Goal: Communication & Community: Participate in discussion

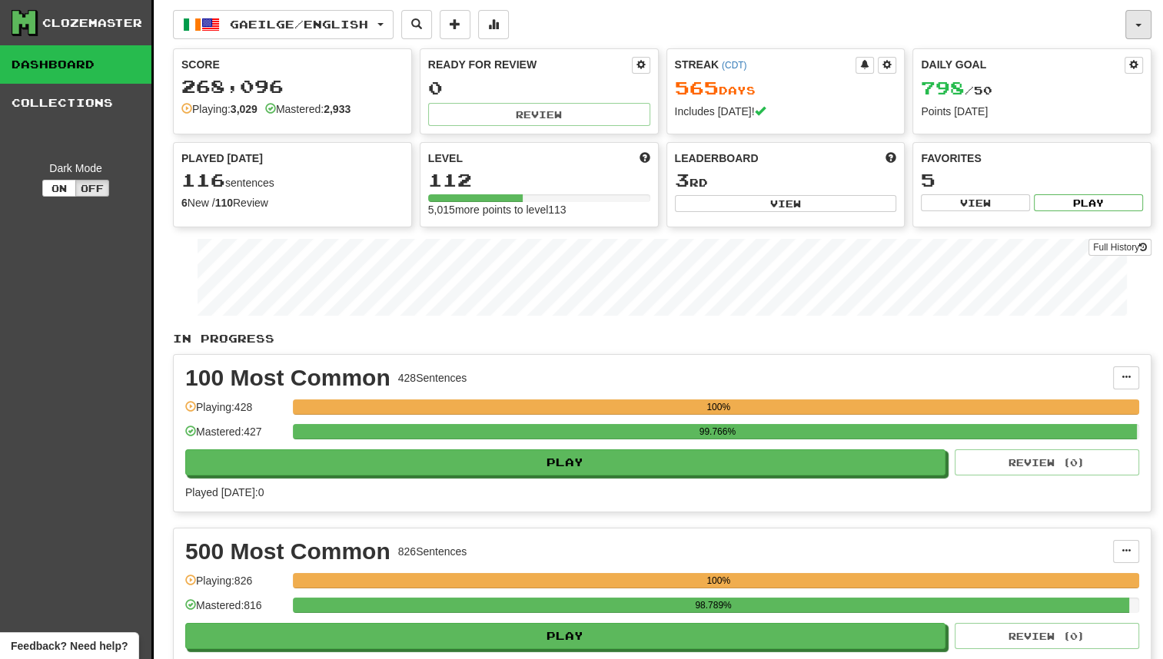
click at [1131, 21] on button "button" at bounding box center [1138, 24] width 26 height 29
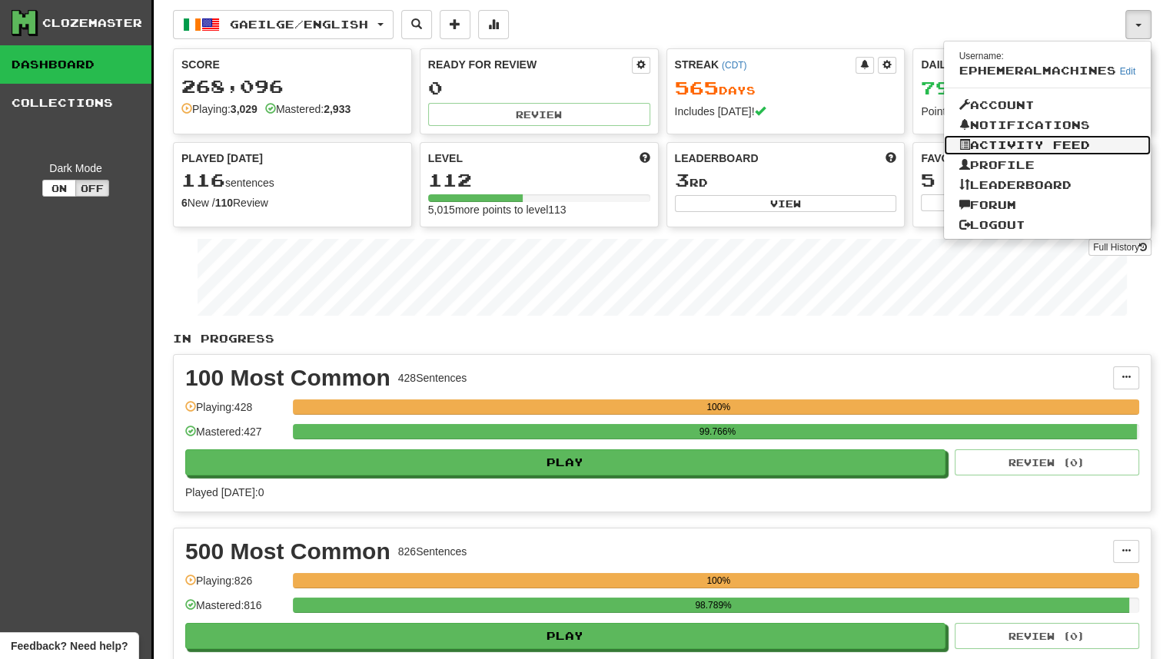
click at [1087, 143] on link "Activity Feed" at bounding box center [1048, 145] width 208 height 20
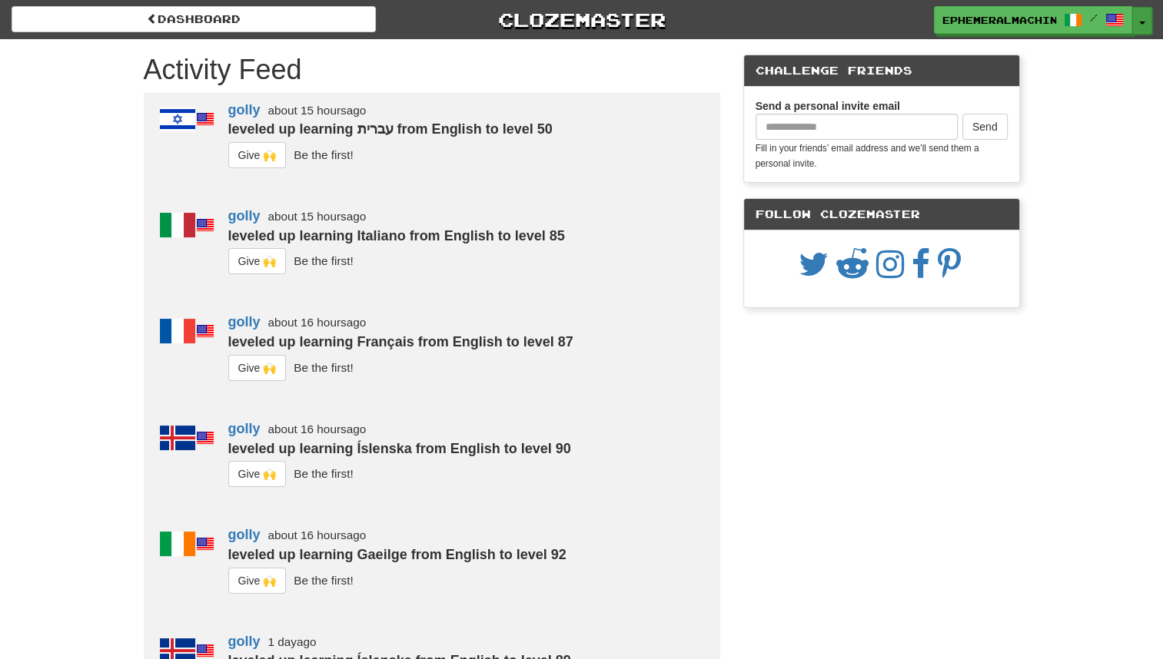
click at [1144, 23] on span "button" at bounding box center [1142, 23] width 6 height 3
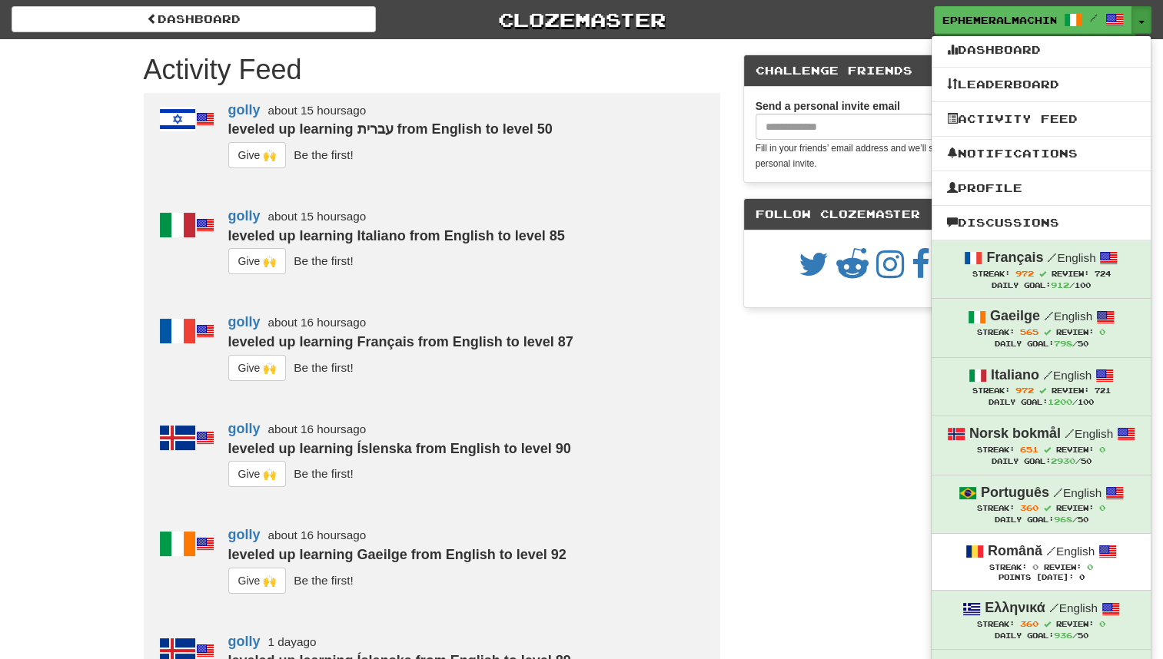
click at [1076, 171] on ul "Dashboard Leaderboard Activity Feed Notifications Profile Discussions [DEMOGRAP…" at bounding box center [1041, 422] width 221 height 774
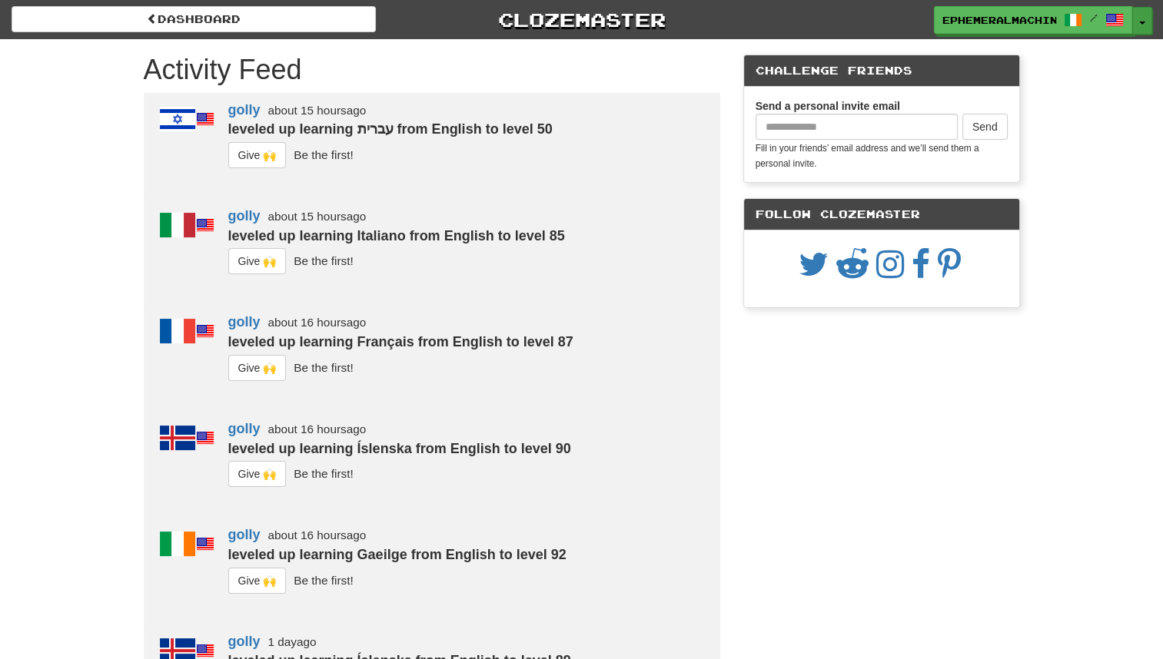
click at [1137, 25] on button "Toggle Dropdown" at bounding box center [1142, 21] width 20 height 28
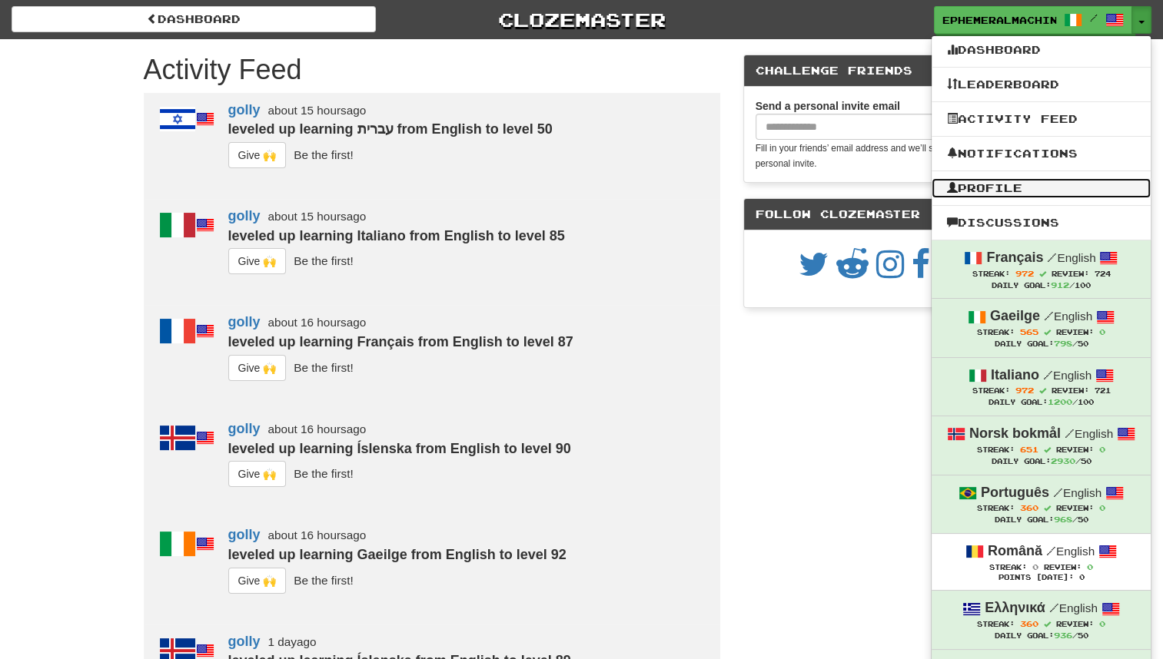
click at [1042, 195] on link "Profile" at bounding box center [1041, 188] width 219 height 20
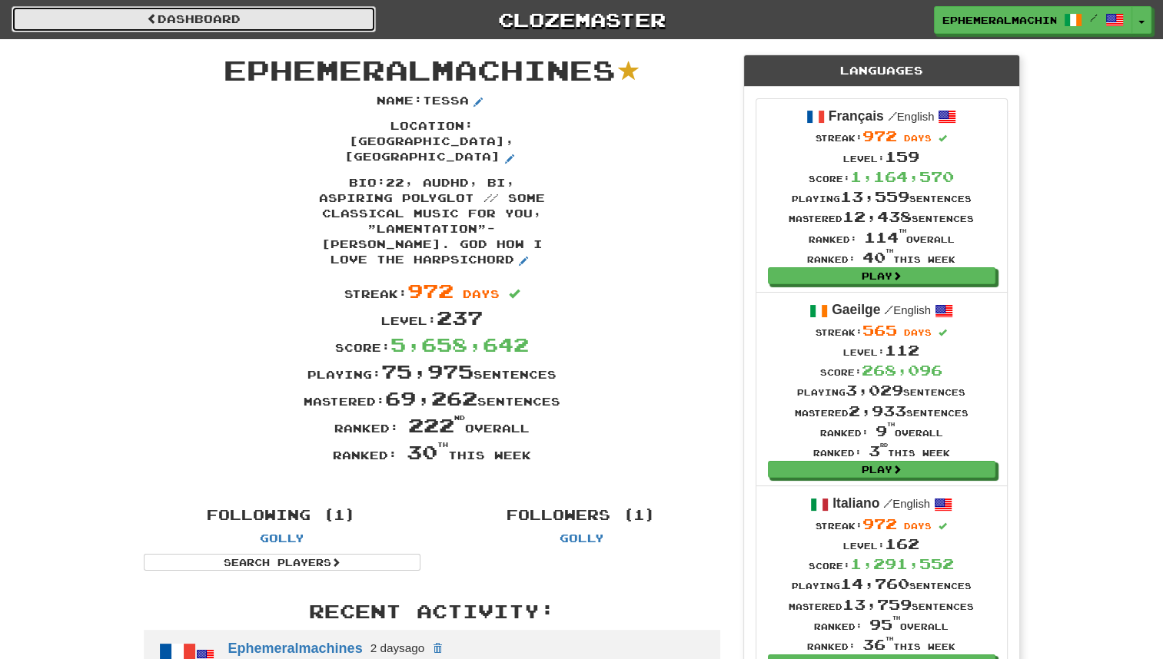
click at [268, 10] on link "Dashboard" at bounding box center [194, 19] width 364 height 26
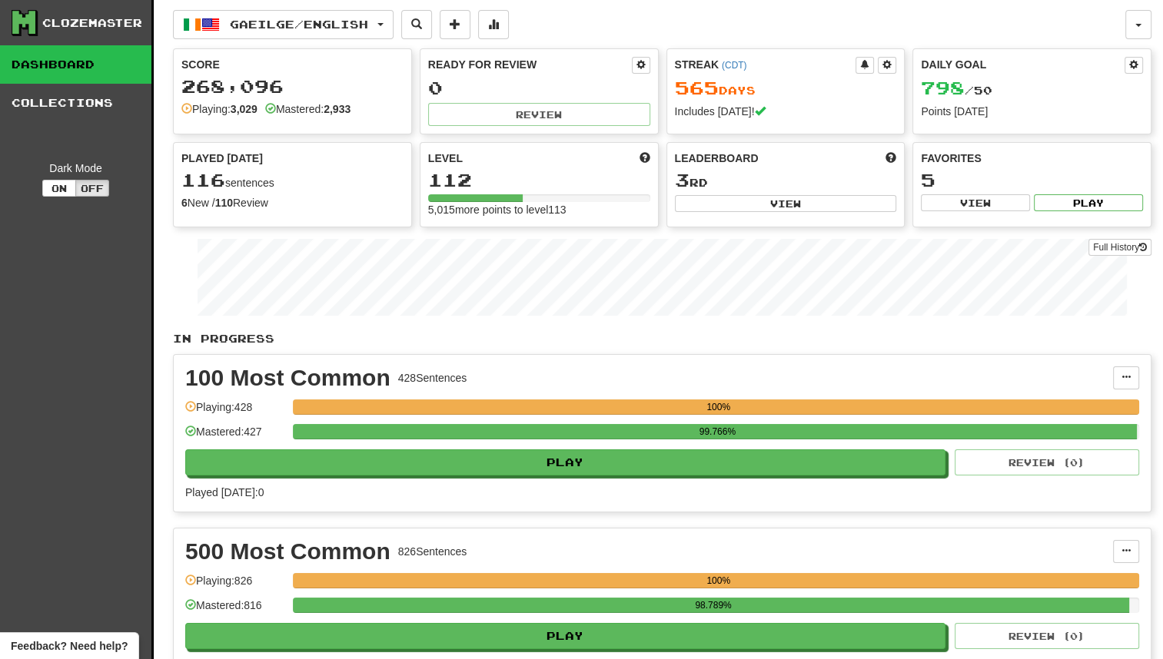
click at [1124, 28] on div "Gaeilge / English Français / English Streak: 972 Review: 724 Daily Goal: 912 / …" at bounding box center [649, 24] width 952 height 29
click at [1137, 28] on button "button" at bounding box center [1138, 24] width 26 height 29
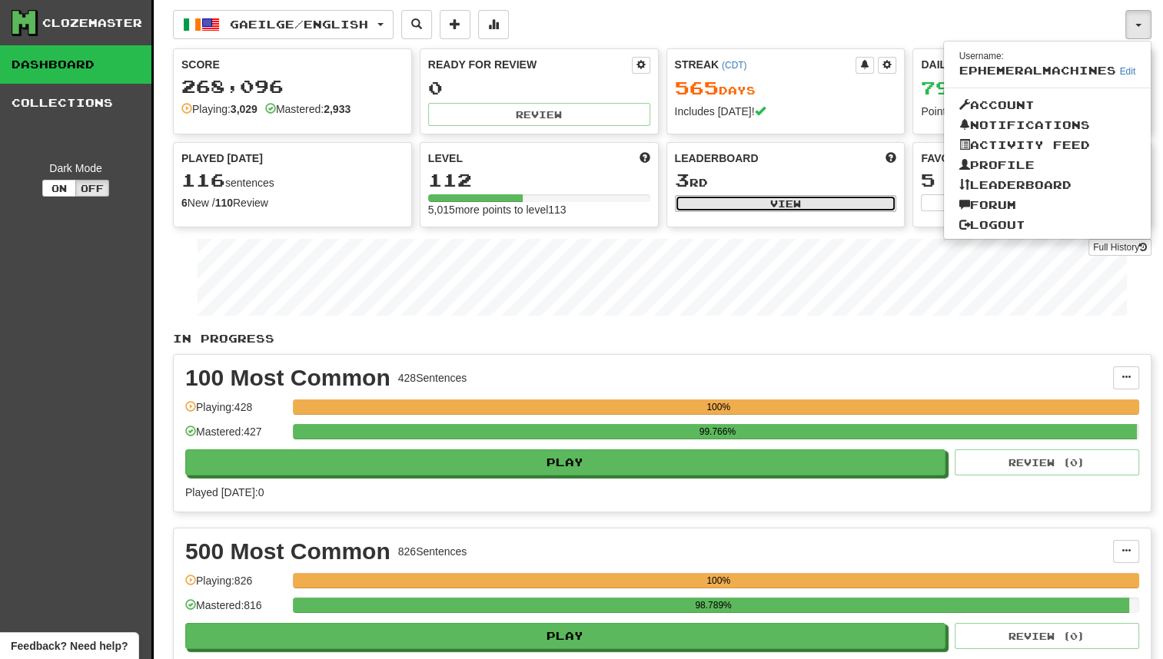
click at [775, 206] on button "View" at bounding box center [786, 203] width 222 height 17
select select "**********"
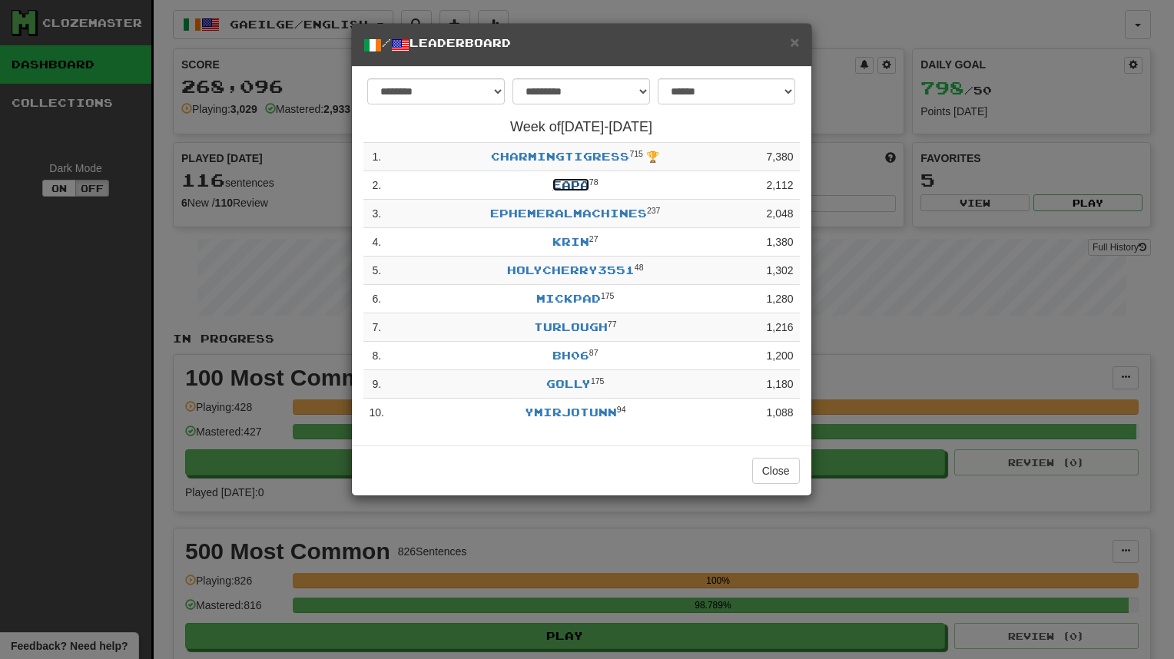
click at [572, 184] on link "EAPA" at bounding box center [571, 184] width 37 height 13
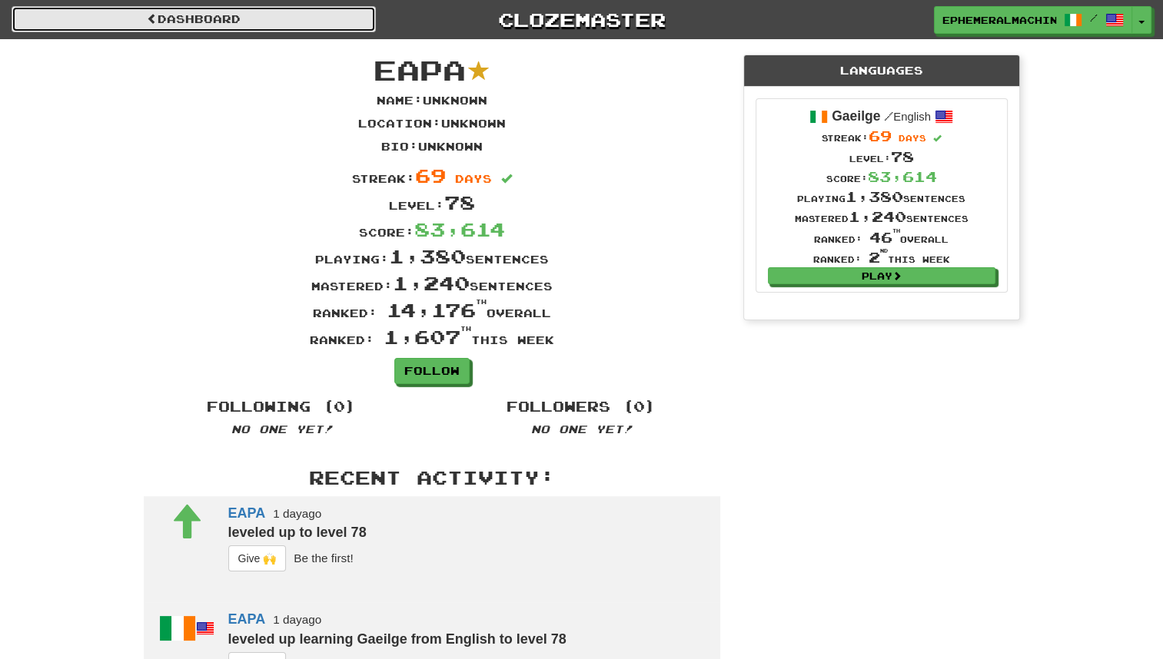
click at [342, 25] on link "Dashboard" at bounding box center [194, 19] width 364 height 26
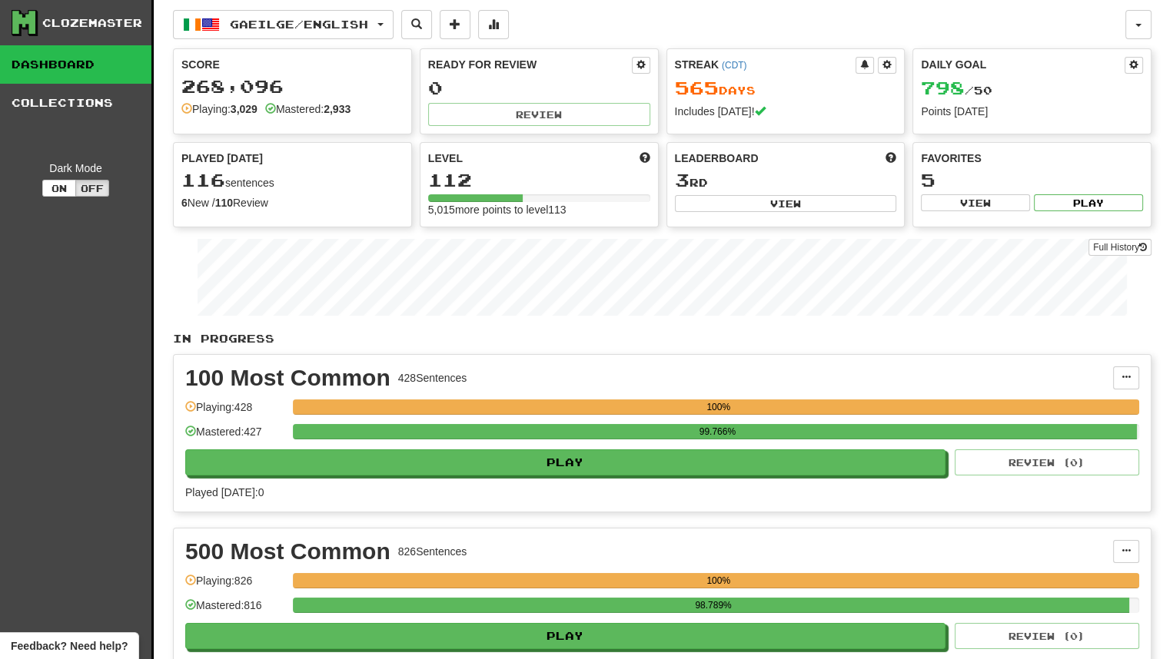
click at [776, 211] on div "Leaderboard 3 rd View" at bounding box center [785, 182] width 237 height 78
click at [745, 205] on button "View" at bounding box center [786, 203] width 222 height 17
select select "**********"
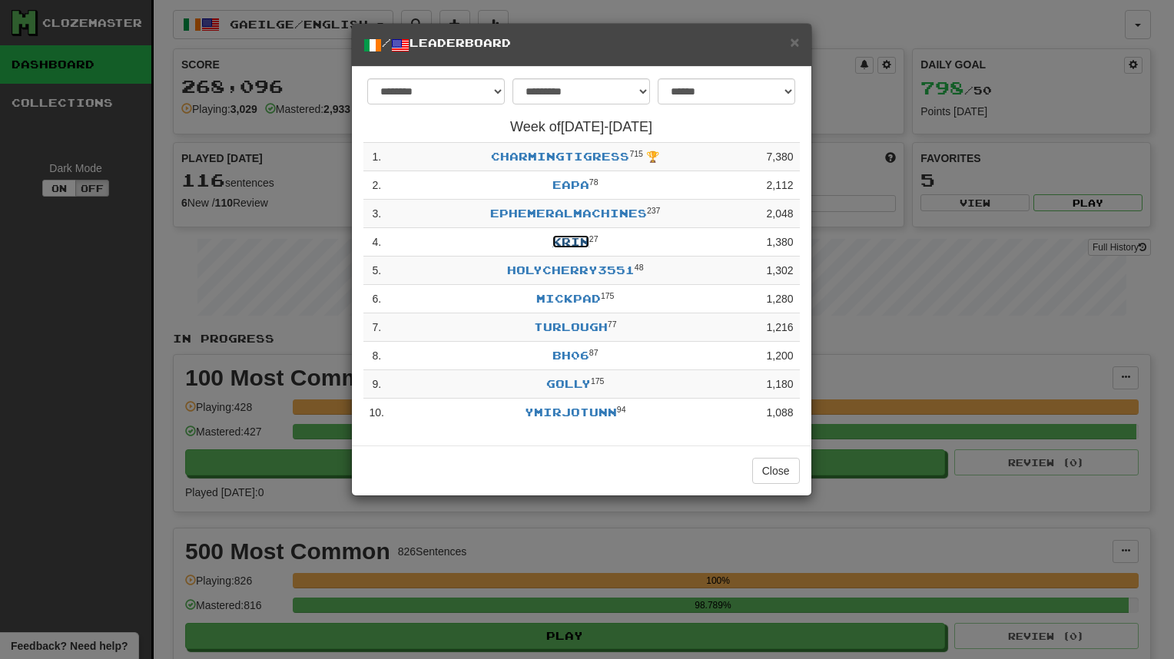
click at [578, 244] on link "Krin" at bounding box center [571, 241] width 37 height 13
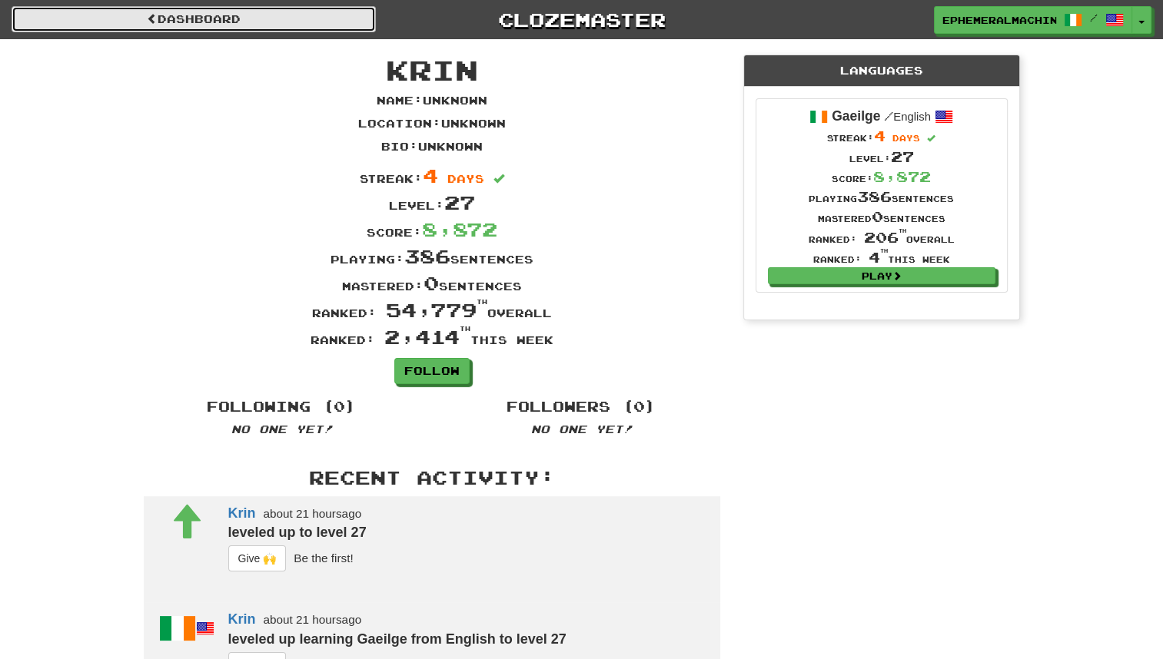
click at [312, 22] on link "Dashboard" at bounding box center [194, 19] width 364 height 26
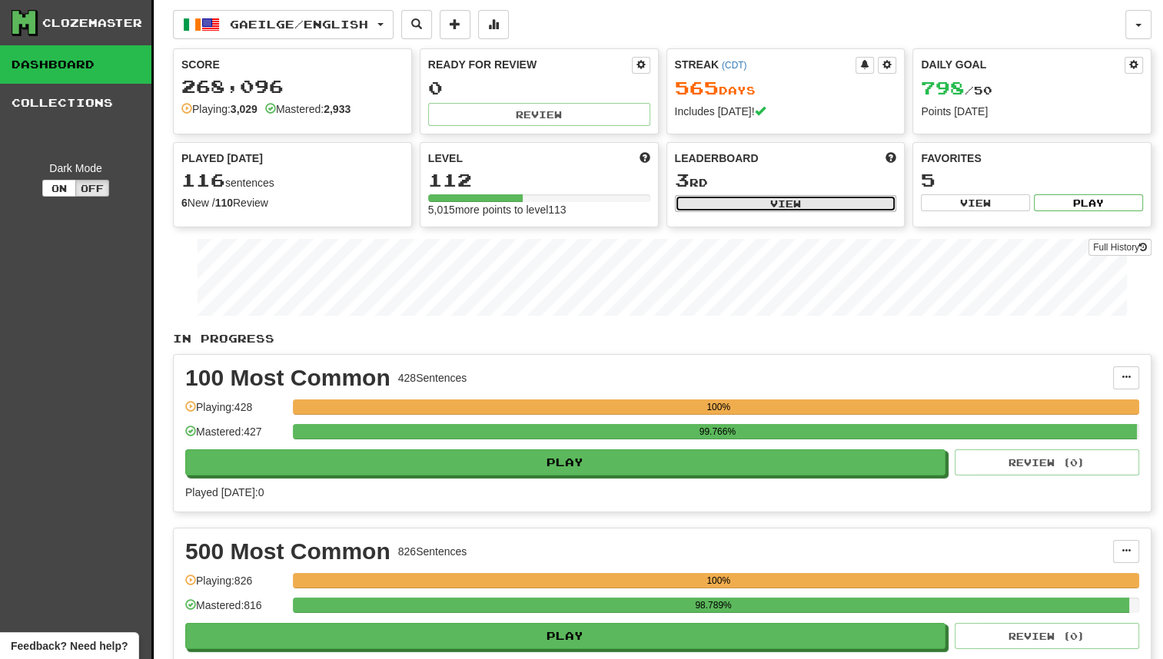
click at [783, 208] on button "View" at bounding box center [786, 203] width 222 height 17
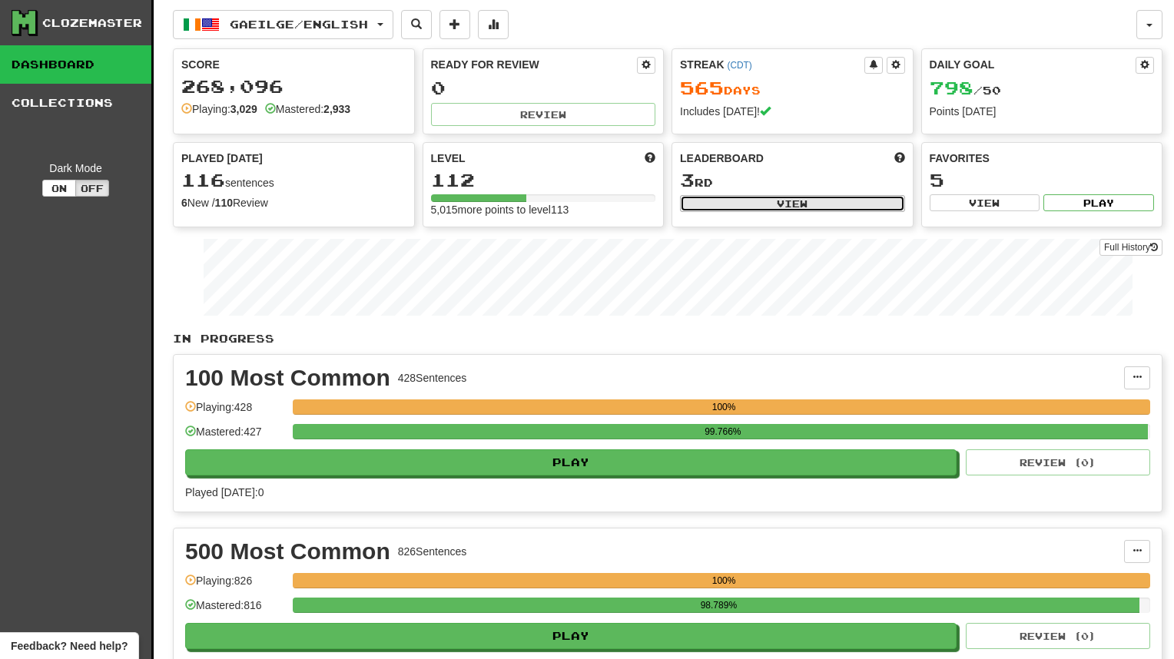
select select "**********"
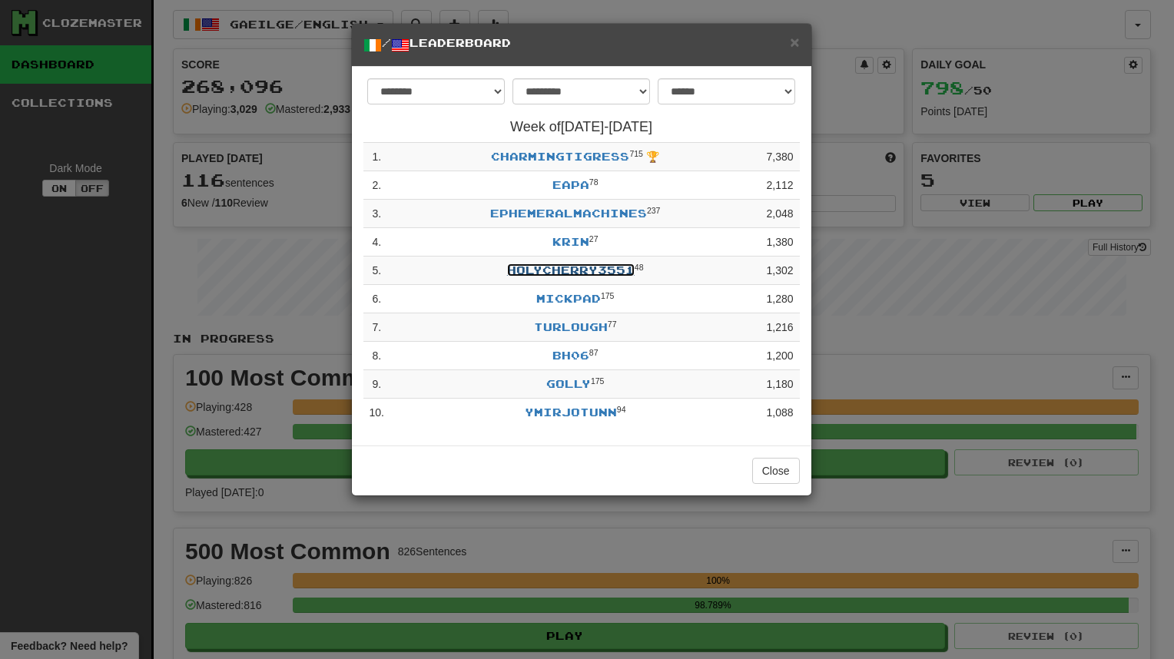
click at [558, 268] on link "HolyCherry3551" at bounding box center [571, 270] width 128 height 13
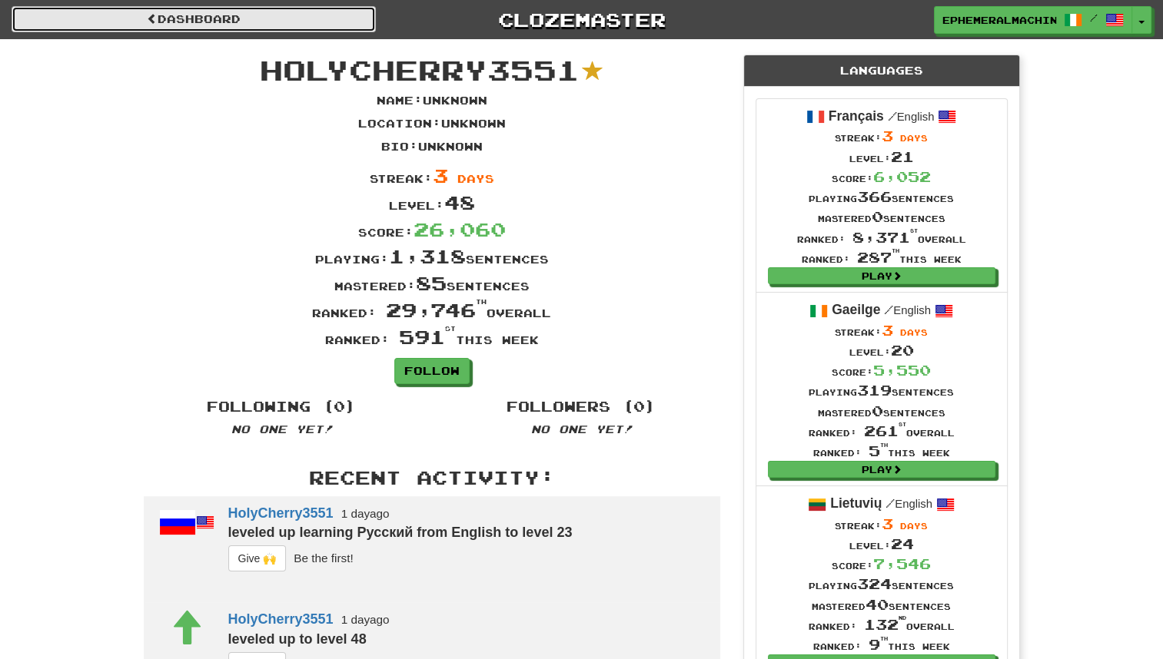
click at [333, 23] on link "Dashboard" at bounding box center [194, 19] width 364 height 26
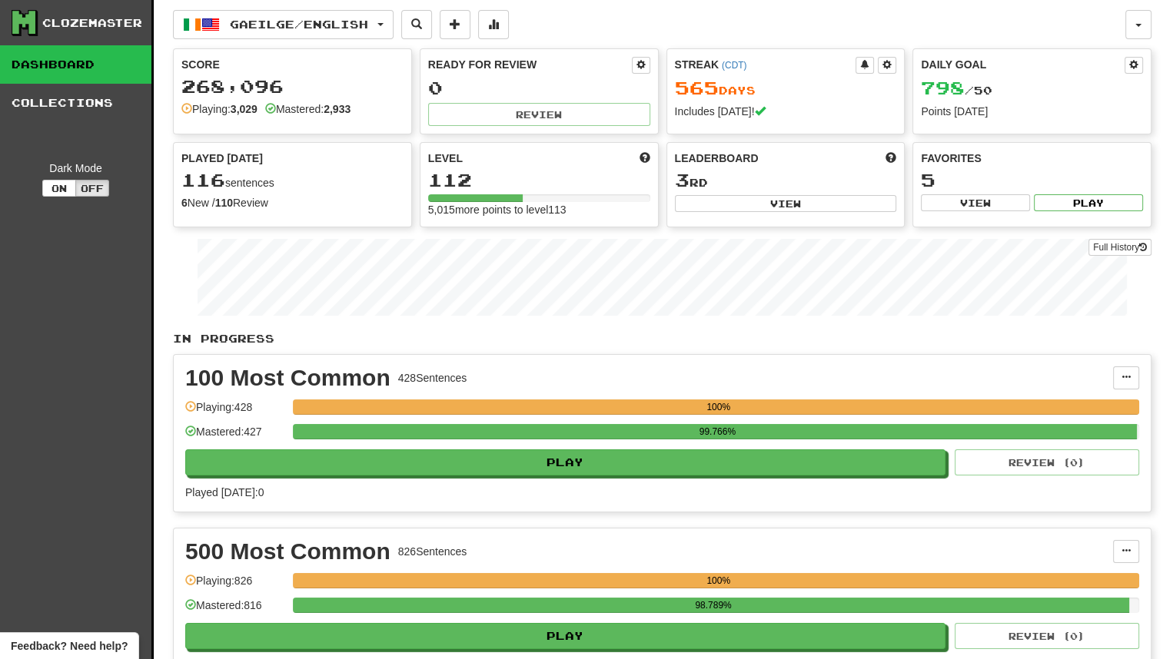
click at [735, 187] on div "3 rd" at bounding box center [786, 181] width 222 height 20
click at [740, 198] on button "View" at bounding box center [786, 203] width 222 height 17
select select "**********"
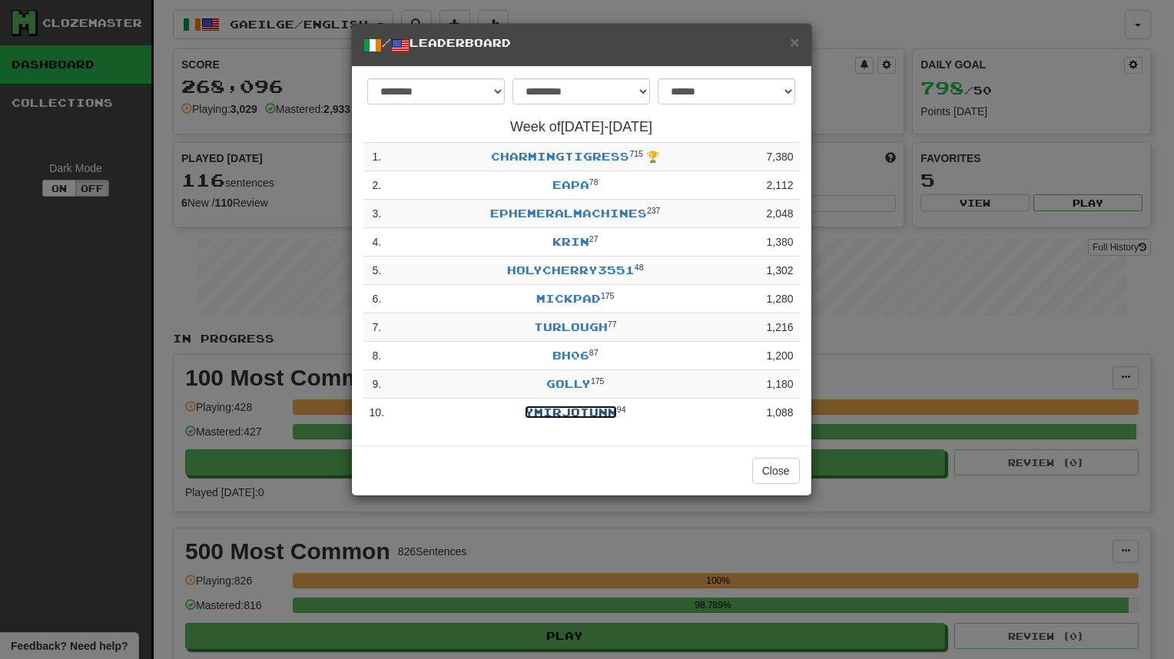
click at [588, 410] on link "ymirjotunn" at bounding box center [571, 412] width 92 height 13
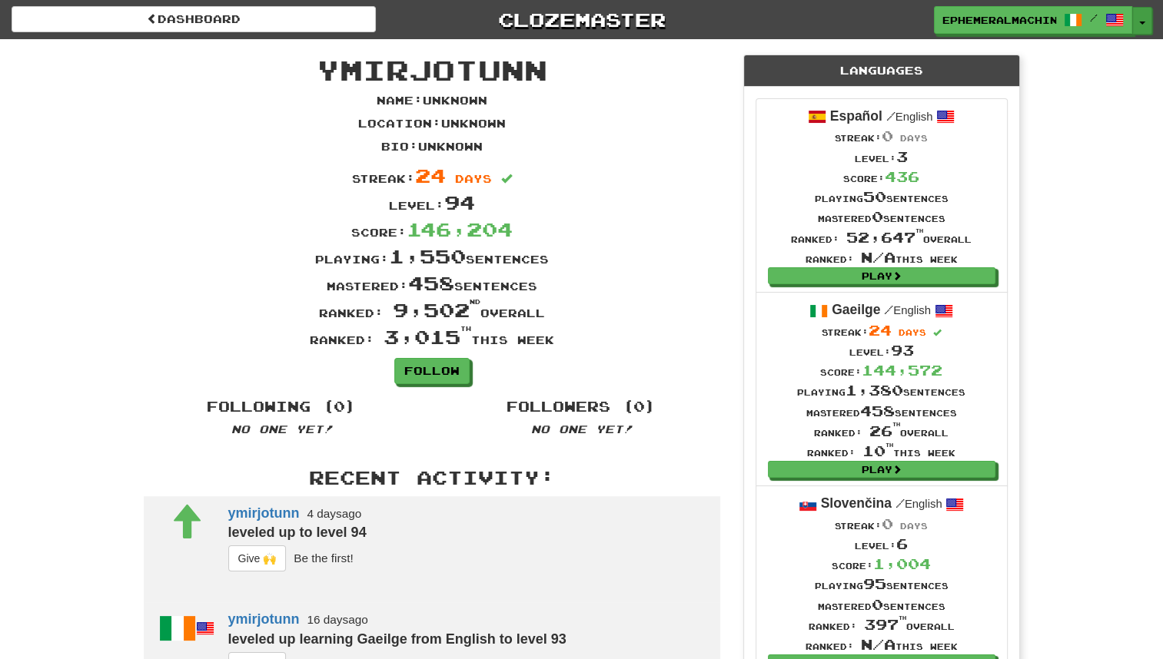
click at [1147, 15] on button "Toggle Dropdown" at bounding box center [1142, 21] width 20 height 28
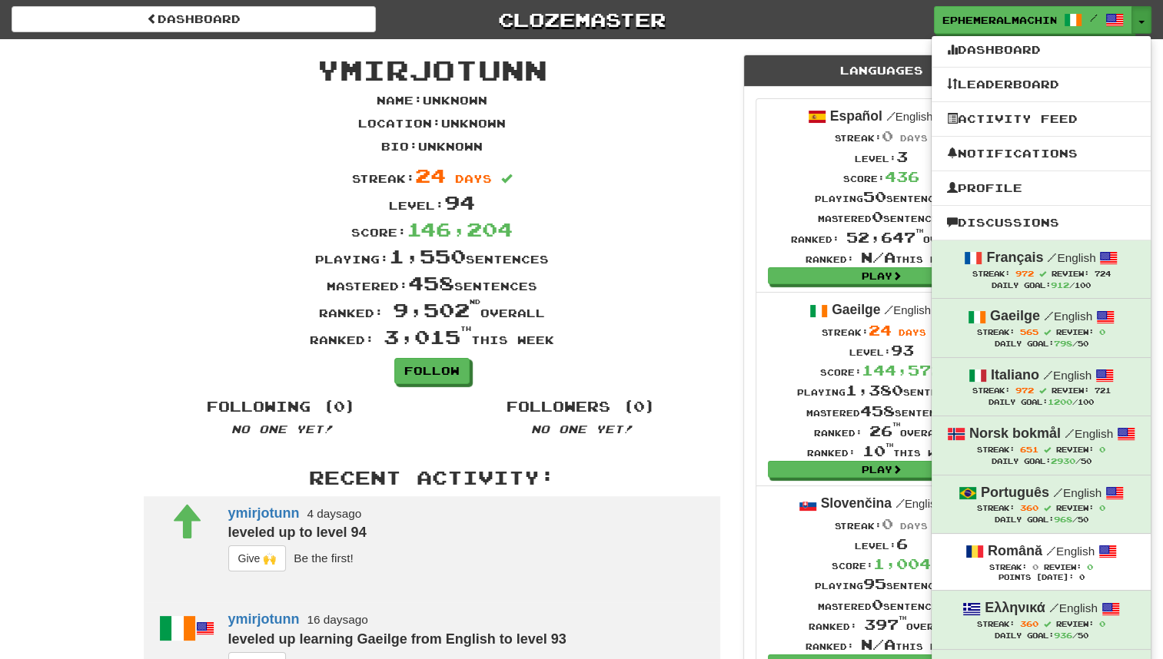
click at [610, 184] on div "Streak: 24 days" at bounding box center [431, 175] width 599 height 27
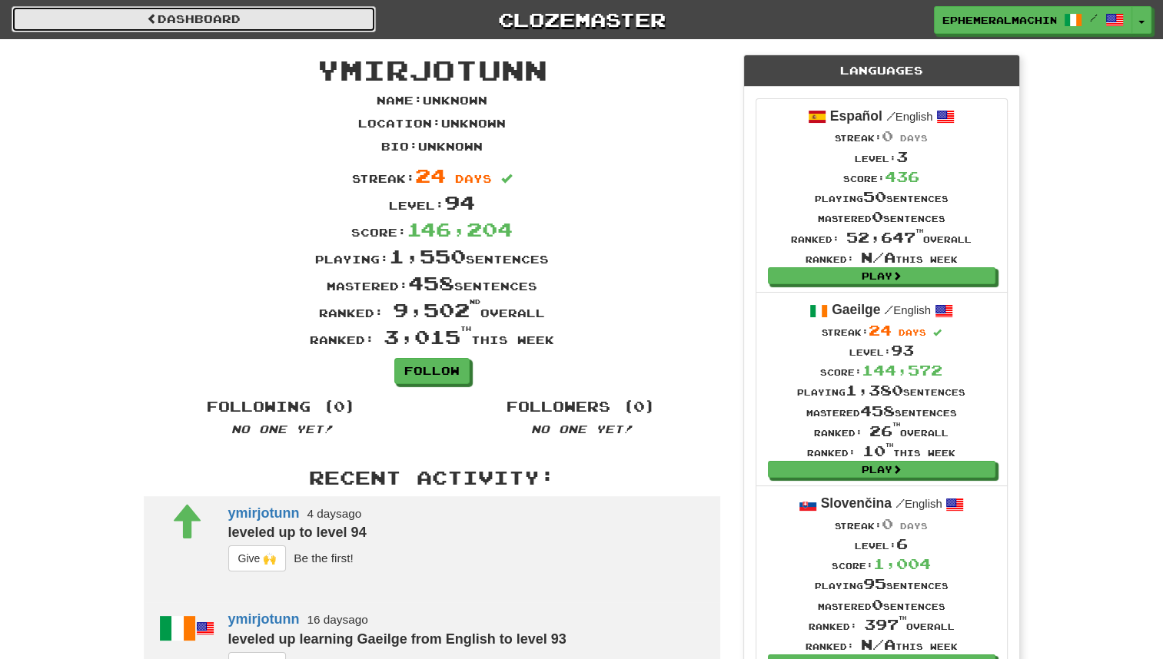
click at [355, 18] on link "Dashboard" at bounding box center [194, 19] width 364 height 26
